Goal: Transaction & Acquisition: Purchase product/service

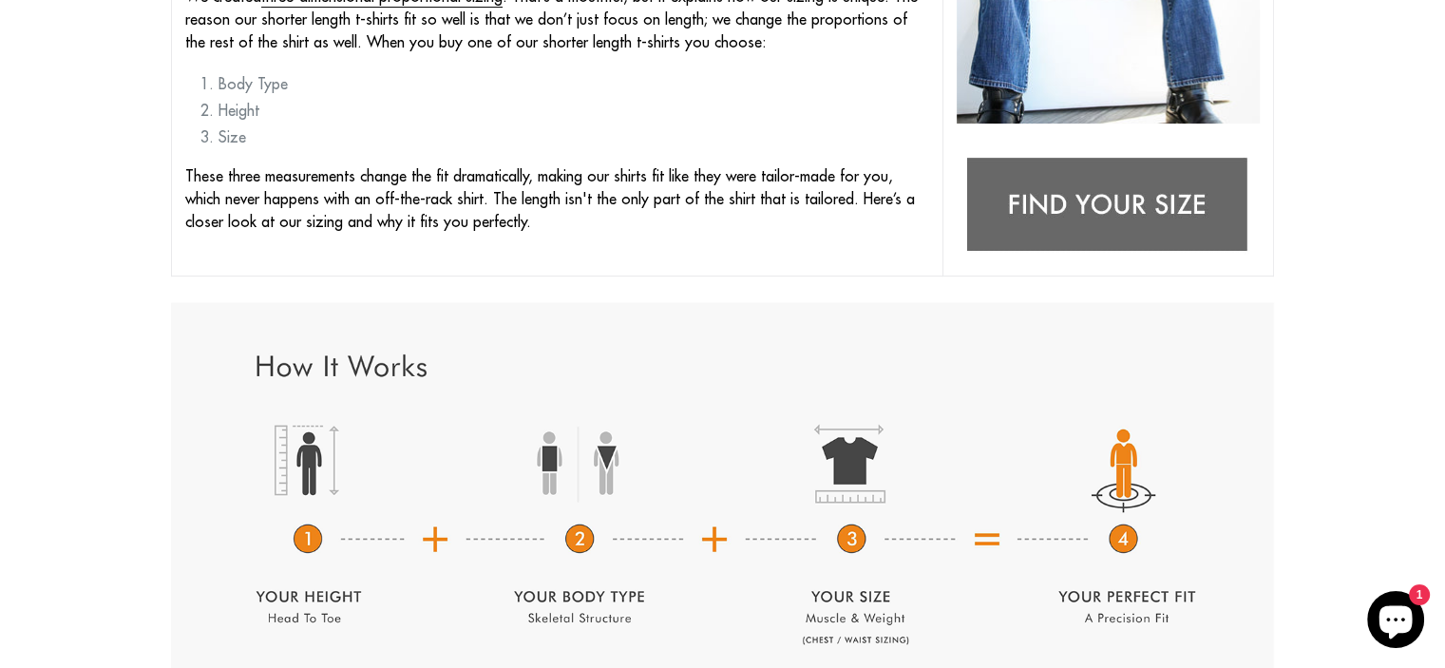
scroll to position [665, 0]
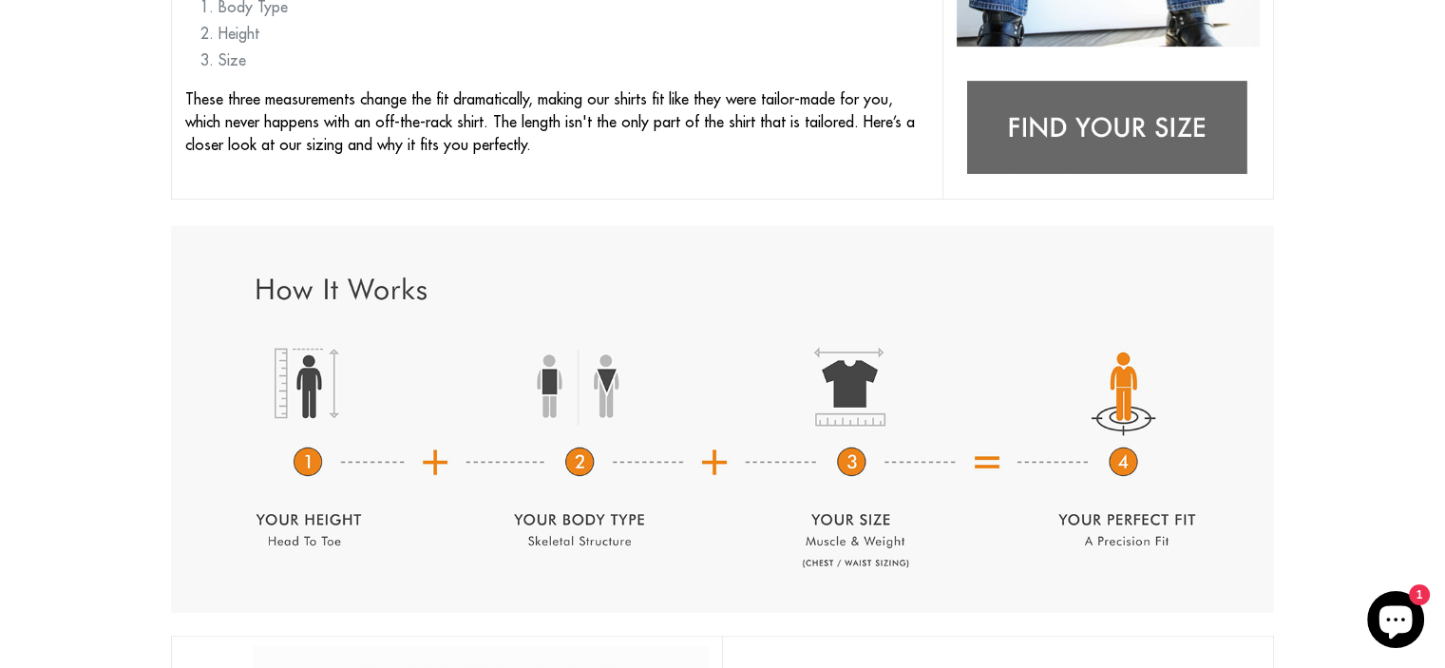
click at [314, 466] on img at bounding box center [723, 419] width 1104 height 388
click at [319, 390] on img at bounding box center [723, 419] width 1104 height 388
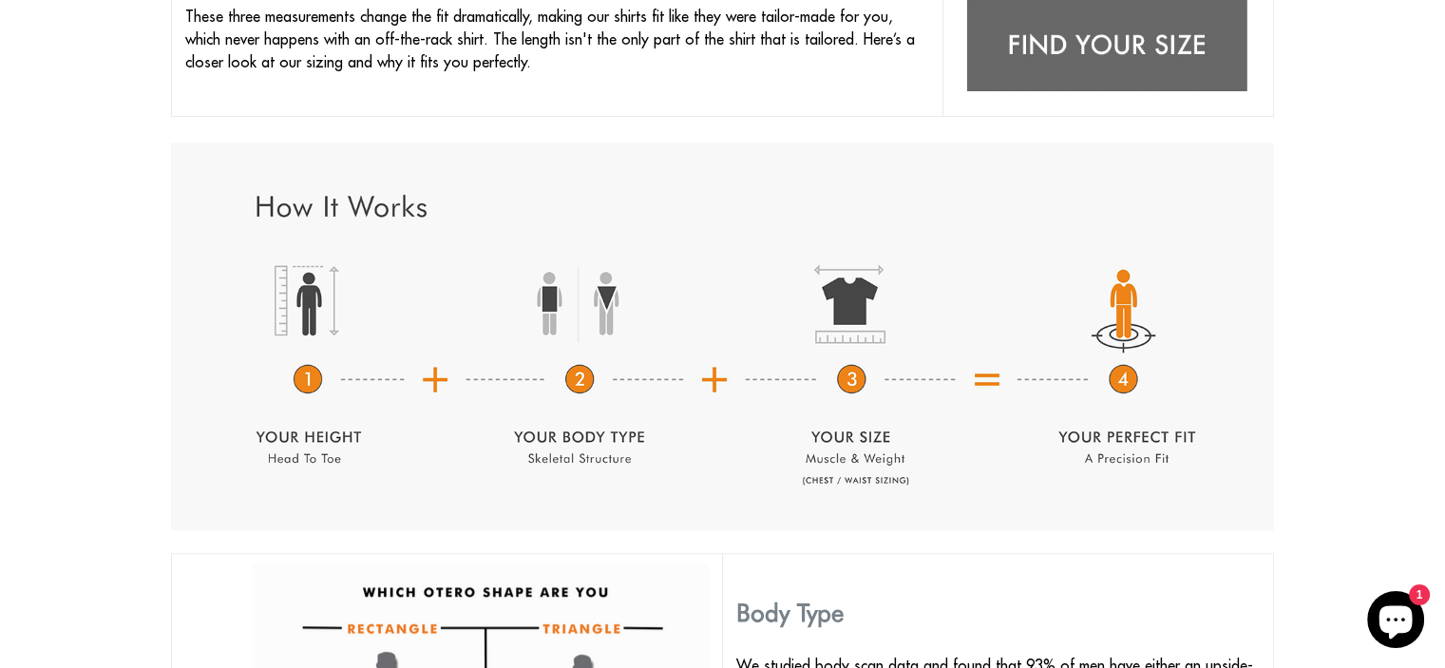
scroll to position [760, 0]
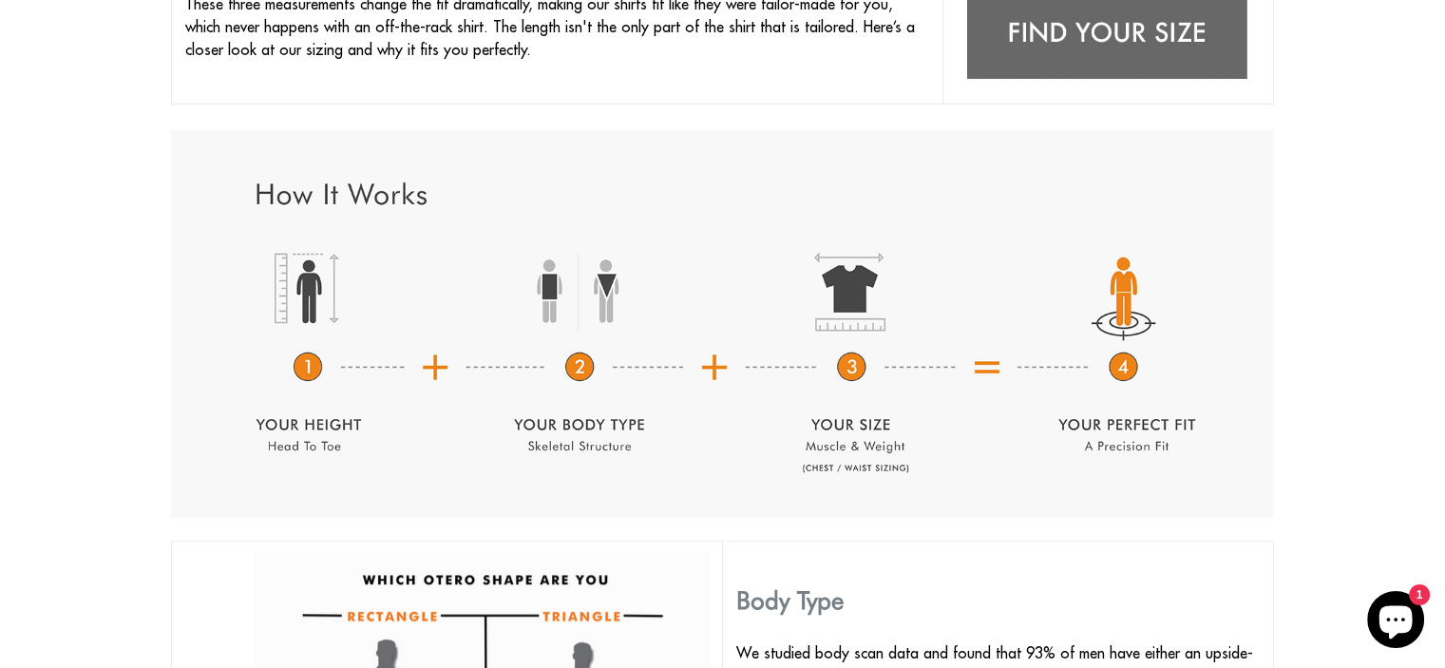
drag, startPoint x: 393, startPoint y: 314, endPoint x: 391, endPoint y: 337, distance: 22.9
click at [393, 314] on img at bounding box center [723, 324] width 1104 height 388
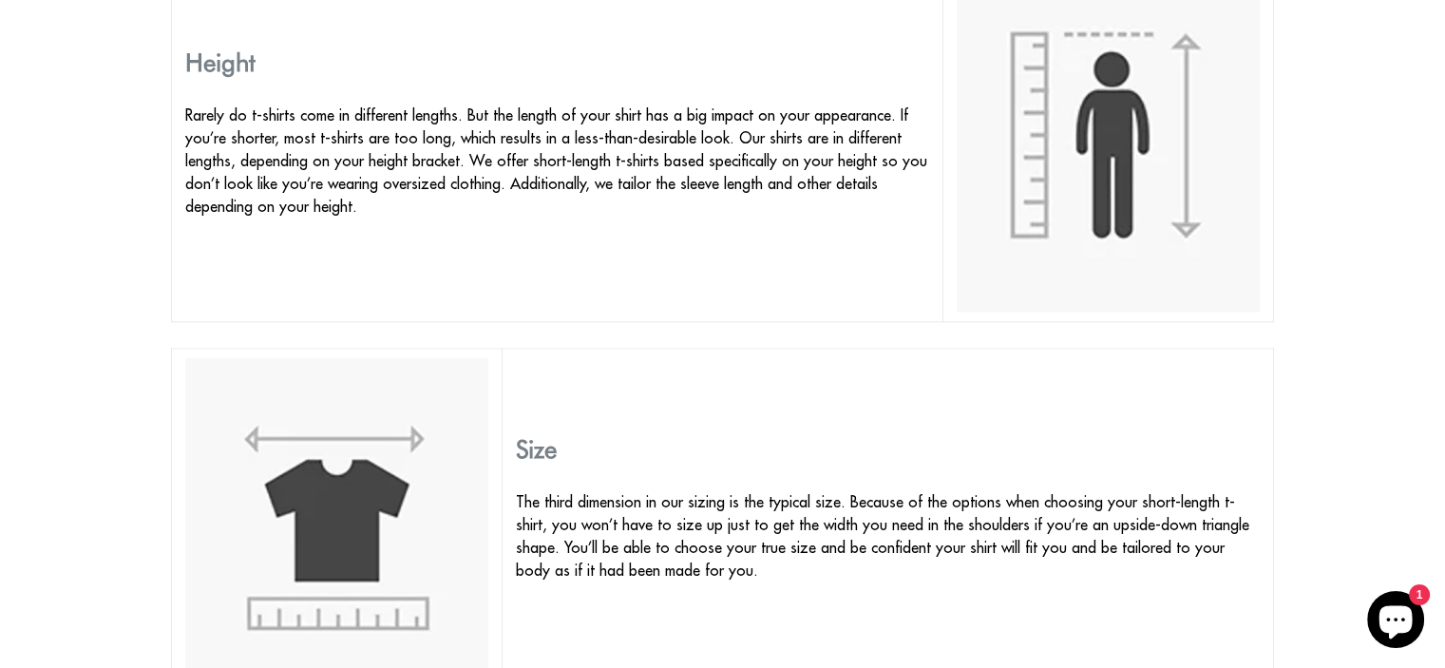
scroll to position [1520, 0]
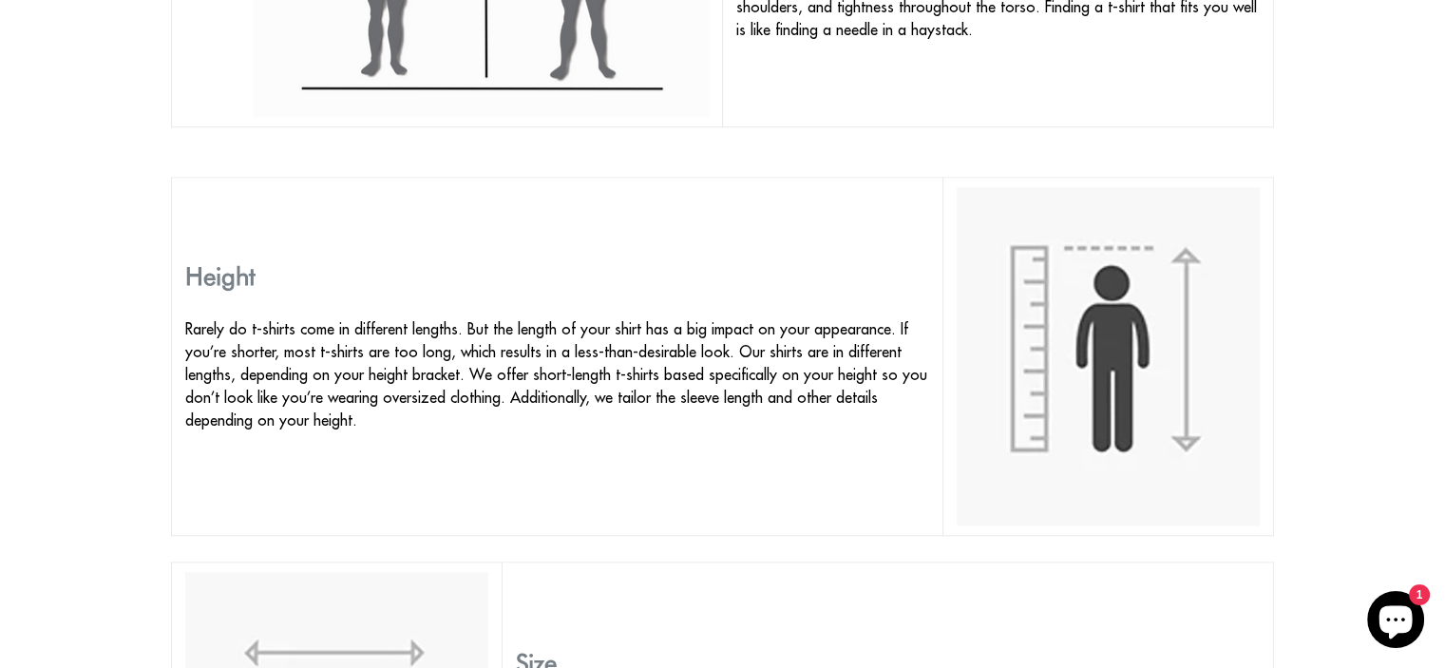
click at [207, 276] on h3 "Height" at bounding box center [557, 275] width 744 height 29
click at [1073, 368] on img at bounding box center [1108, 356] width 303 height 338
drag, startPoint x: 1178, startPoint y: 333, endPoint x: 1113, endPoint y: 353, distance: 68.5
click at [1178, 333] on img at bounding box center [1108, 356] width 303 height 338
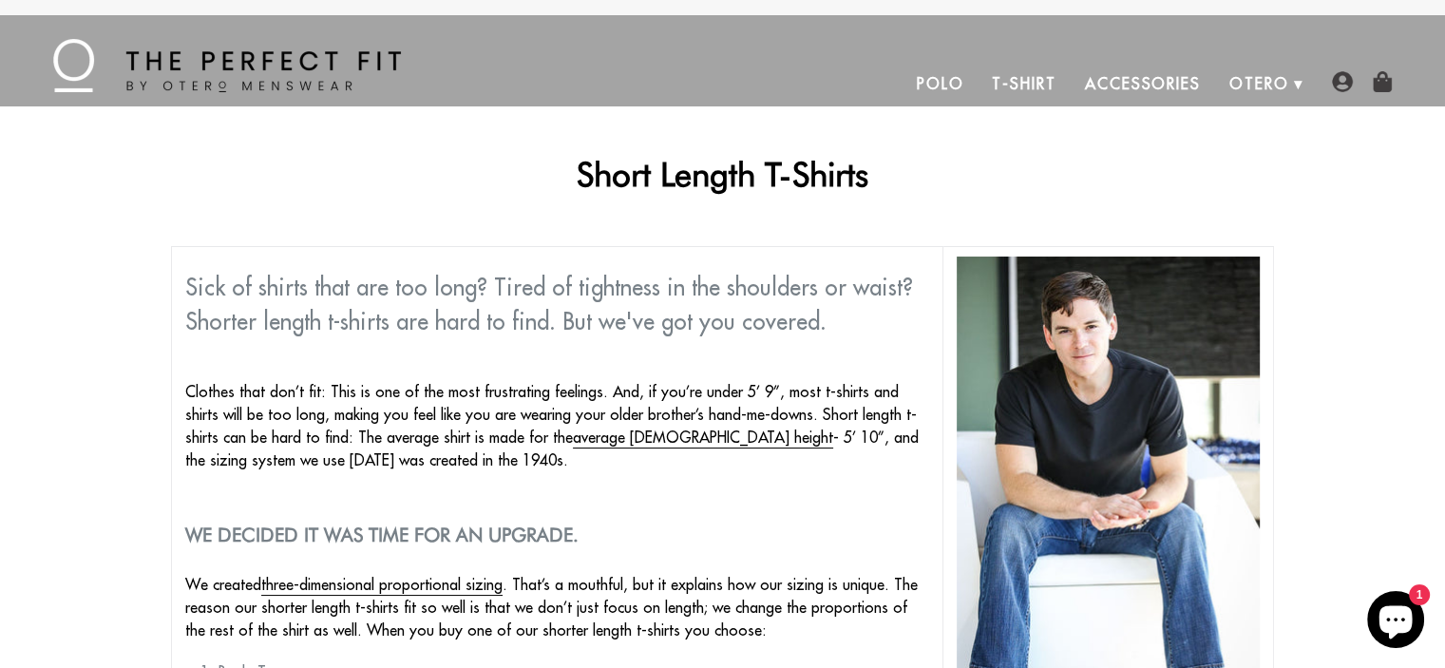
scroll to position [0, 0]
click at [1027, 76] on link "T-Shirt" at bounding box center [1024, 84] width 92 height 46
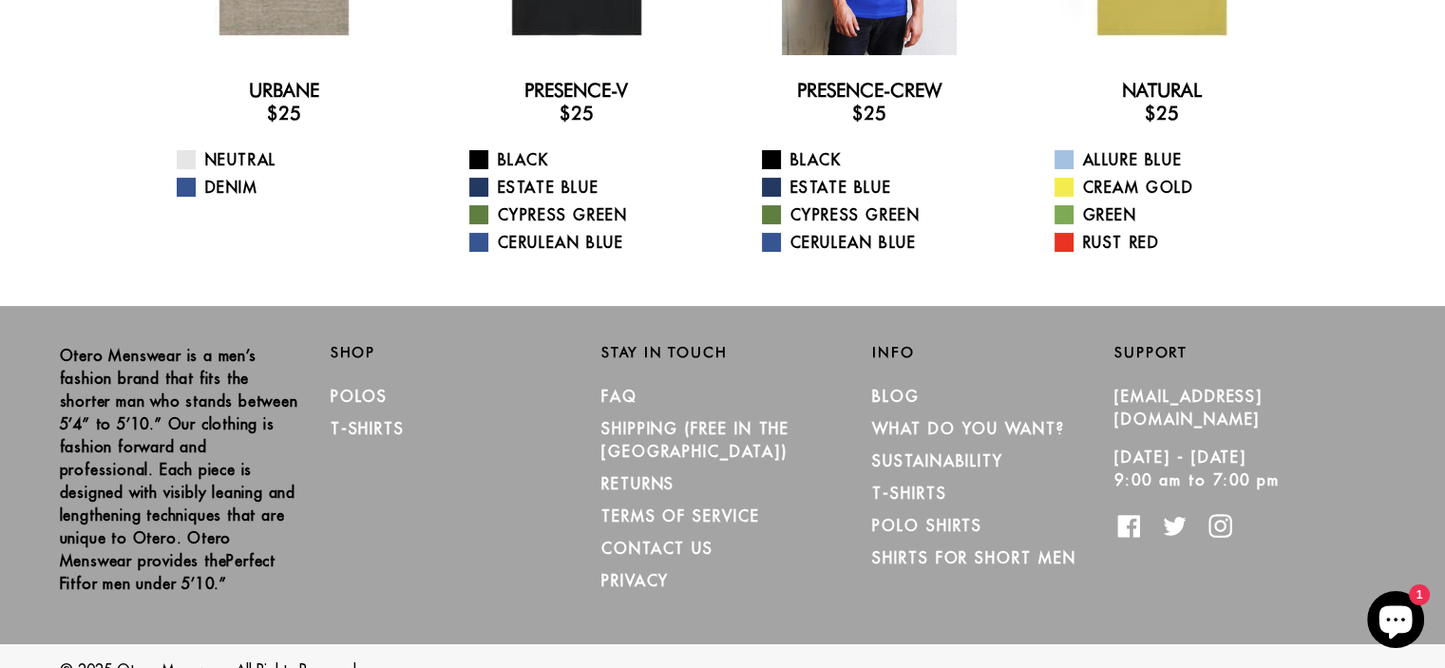
scroll to position [387, 0]
